Goal: Task Accomplishment & Management: Manage account settings

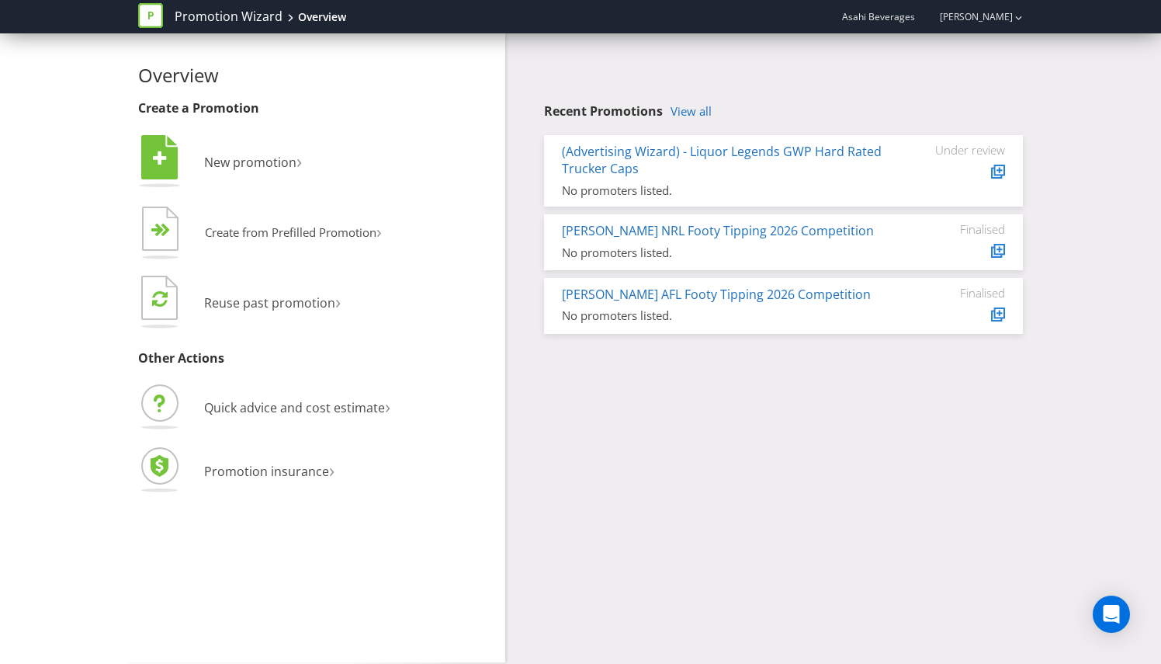
click at [714, 602] on div "Overview Create a Promotion  New promotion ›   Create from Prefilled Promoti…" at bounding box center [581, 347] width 908 height 629
click at [699, 112] on link "View all" at bounding box center [691, 111] width 41 height 13
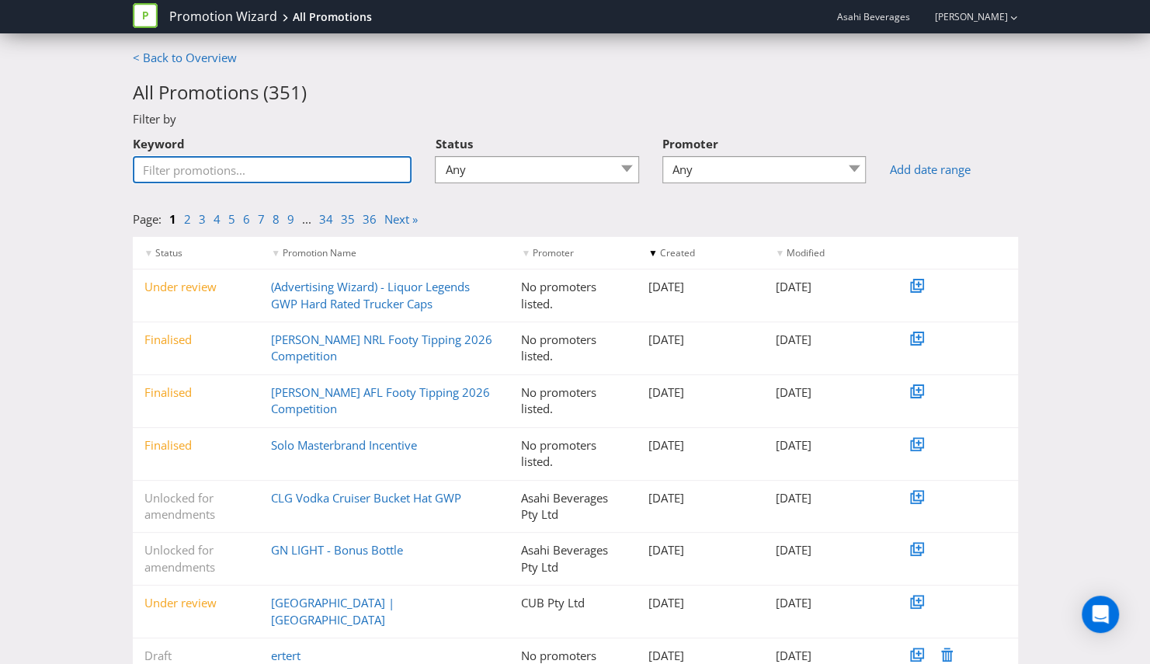
click at [293, 166] on input "Keyword" at bounding box center [272, 169] width 279 height 27
type input "gather"
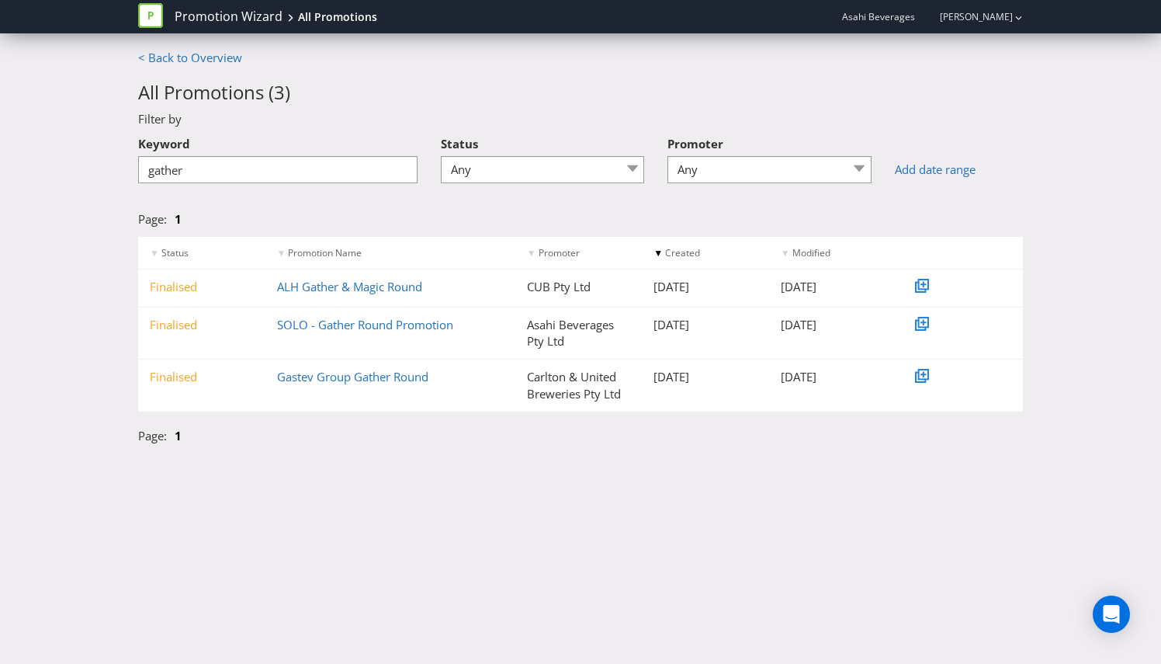
click at [379, 295] on div "Finalised ALH Gather & Magic Round CUB Pty Ltd [DATE] [DATE]" at bounding box center [580, 287] width 885 height 36
click at [380, 290] on link "ALH Gather & Magic Round" at bounding box center [349, 287] width 145 height 16
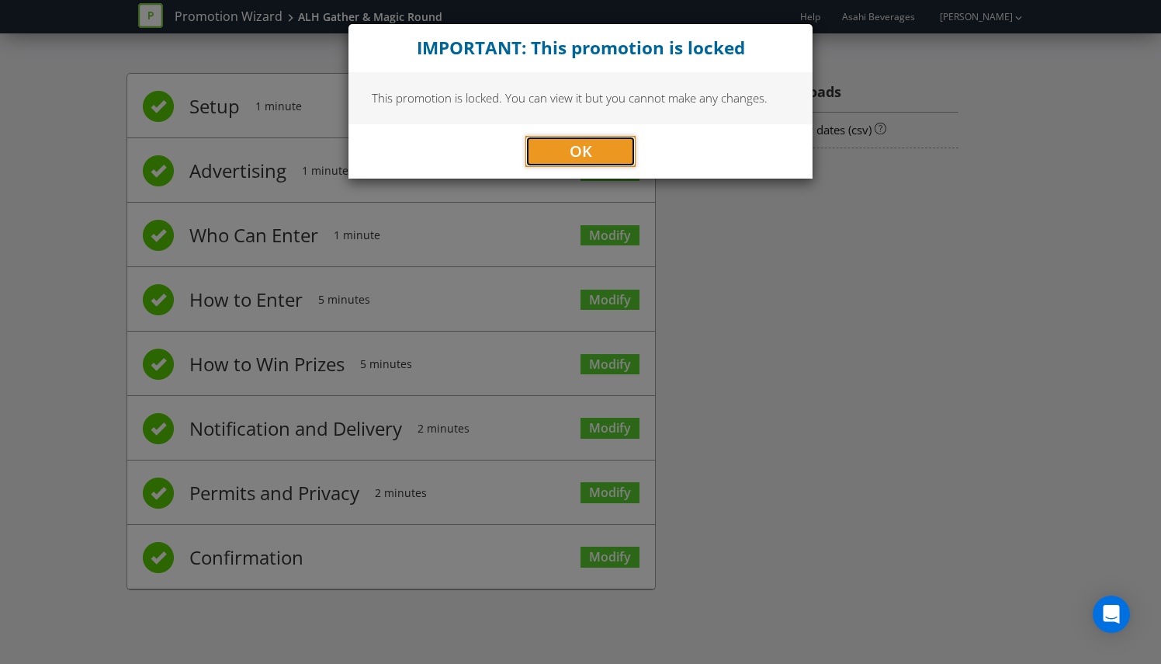
click at [543, 160] on button "OK" at bounding box center [581, 151] width 110 height 31
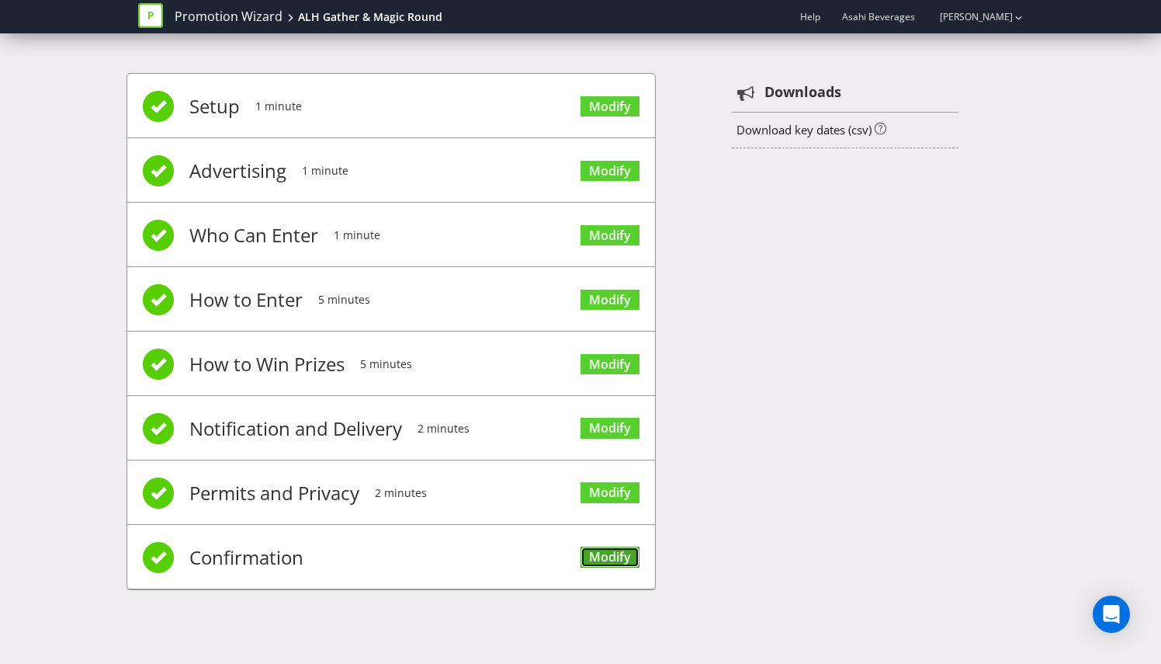
click at [609, 556] on link "Modify" at bounding box center [610, 557] width 59 height 21
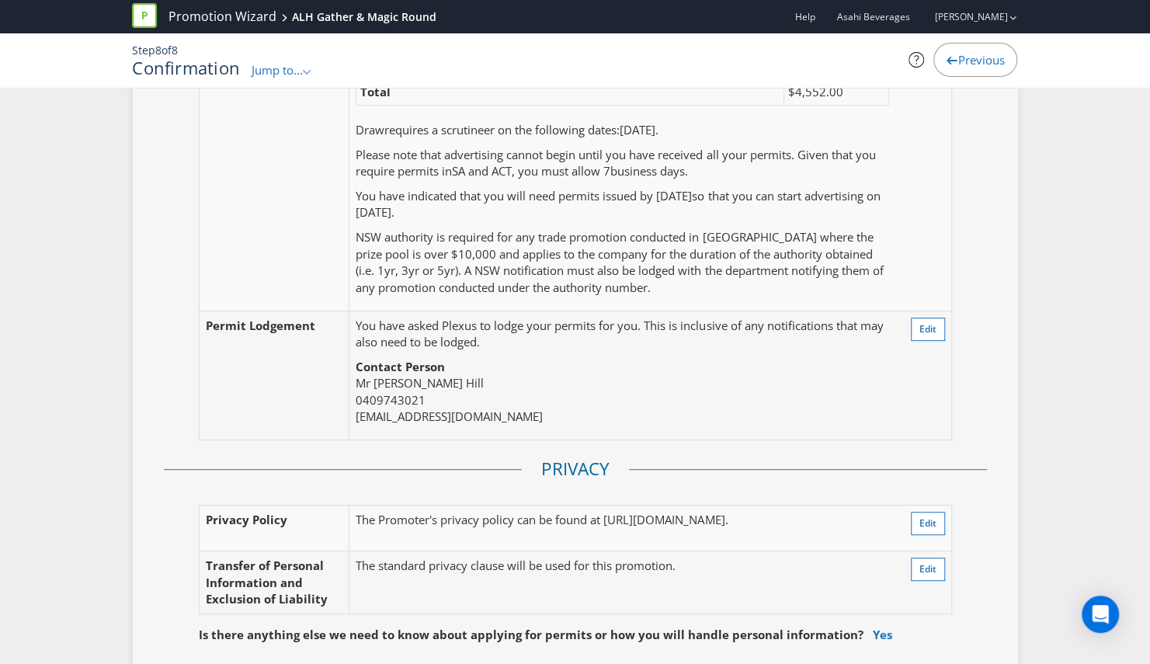
scroll to position [3881, 0]
